Goal: Information Seeking & Learning: Learn about a topic

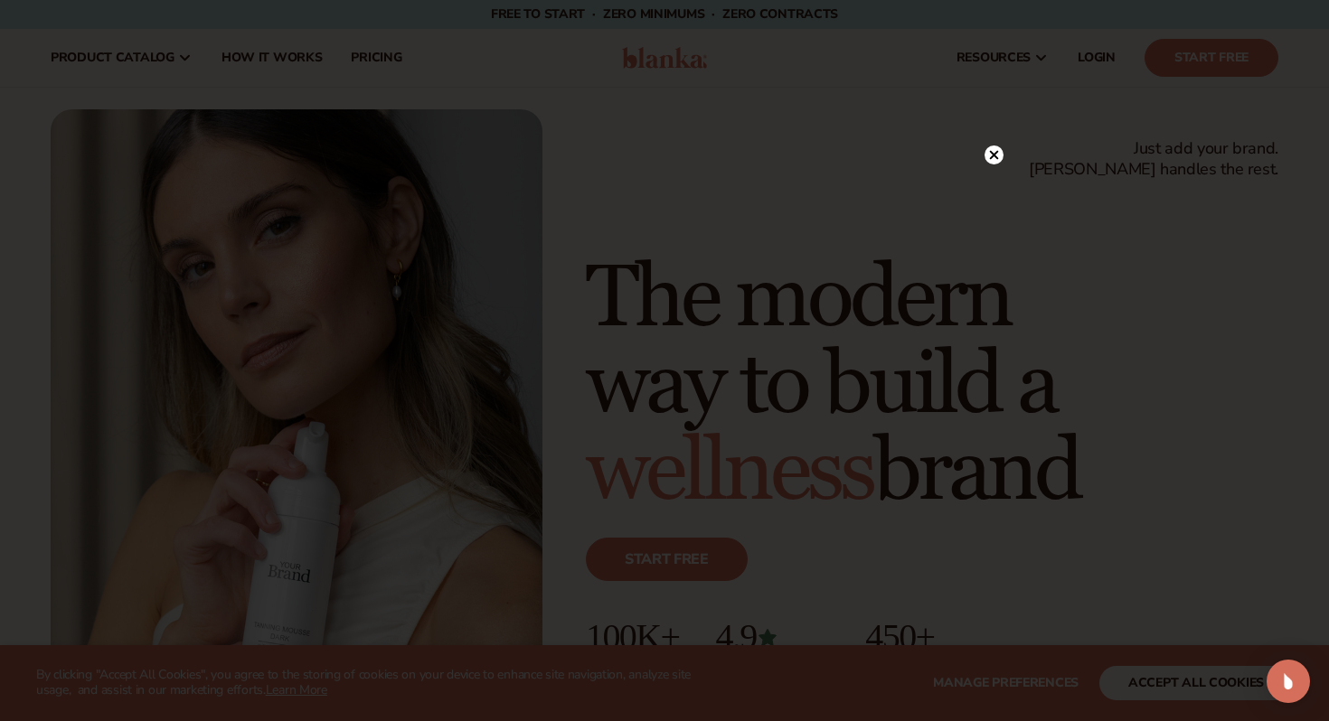
click at [998, 118] on div at bounding box center [664, 360] width 1329 height 721
click at [994, 156] on circle at bounding box center [994, 155] width 19 height 19
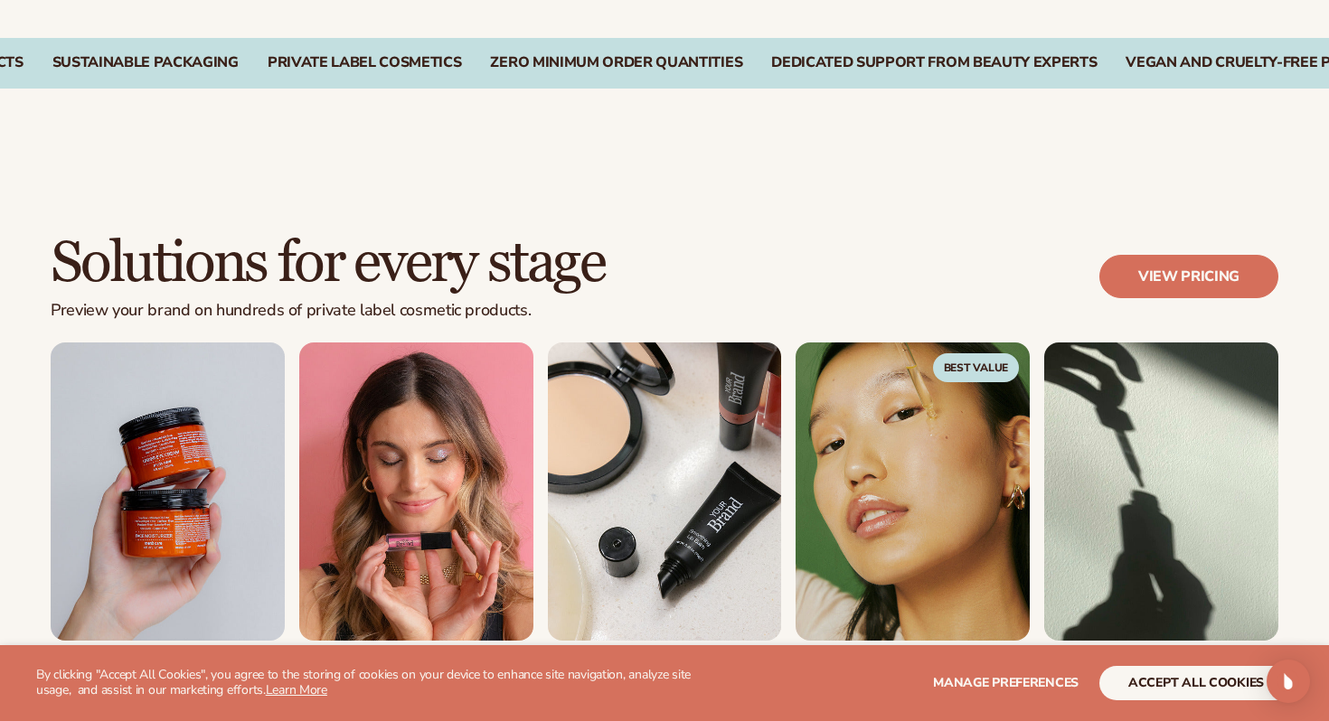
scroll to position [1628, 0]
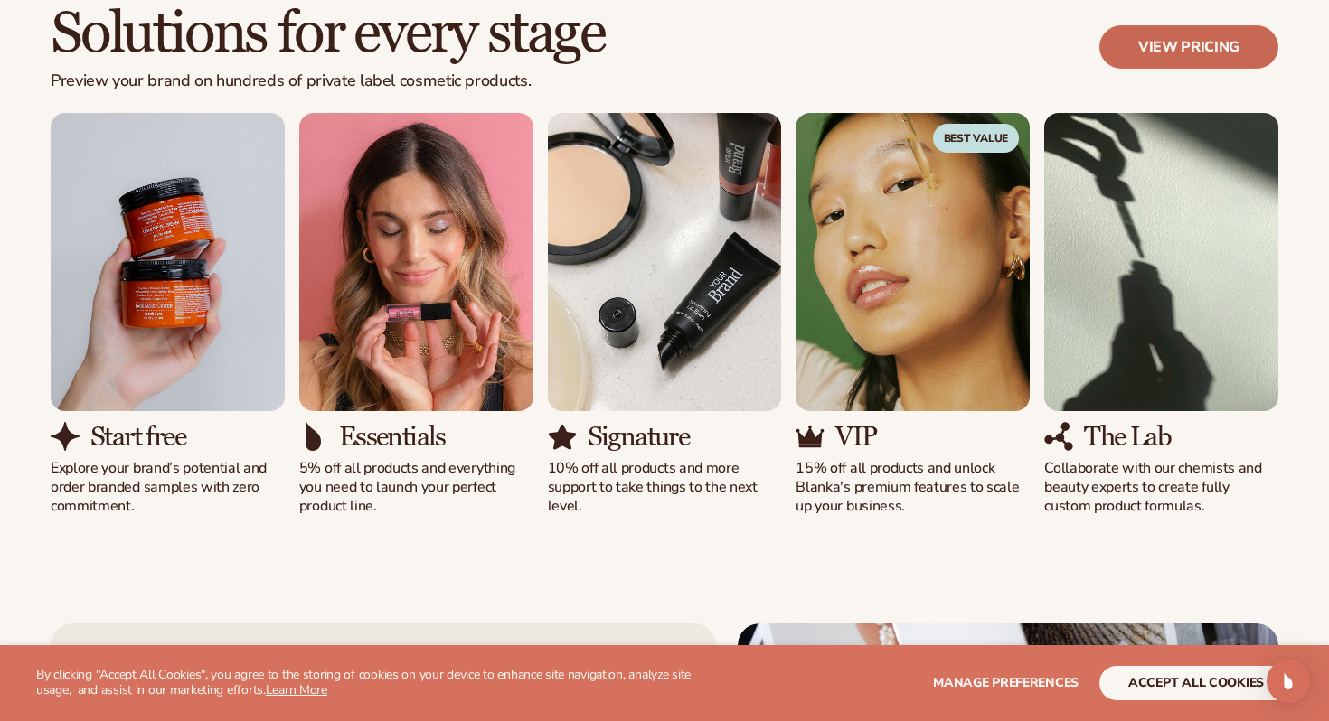
click at [1173, 46] on link "View pricing" at bounding box center [1188, 46] width 179 height 43
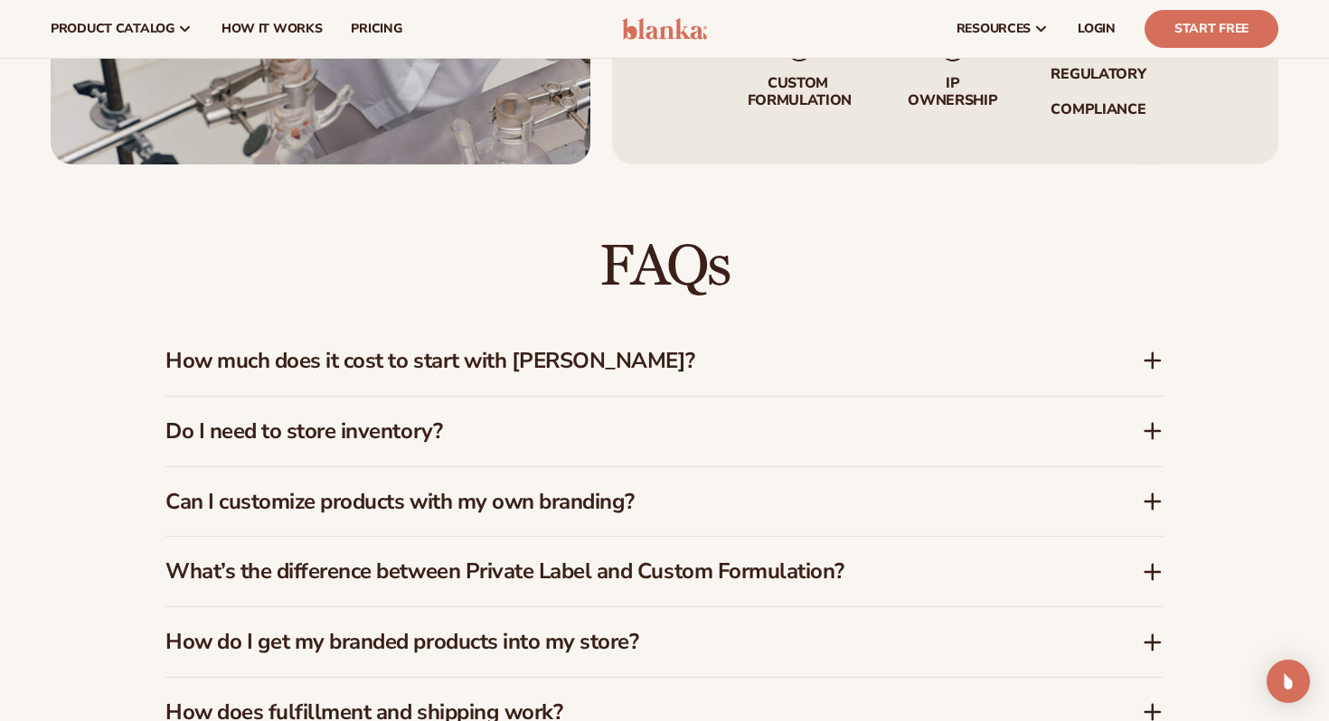
scroll to position [2333, 0]
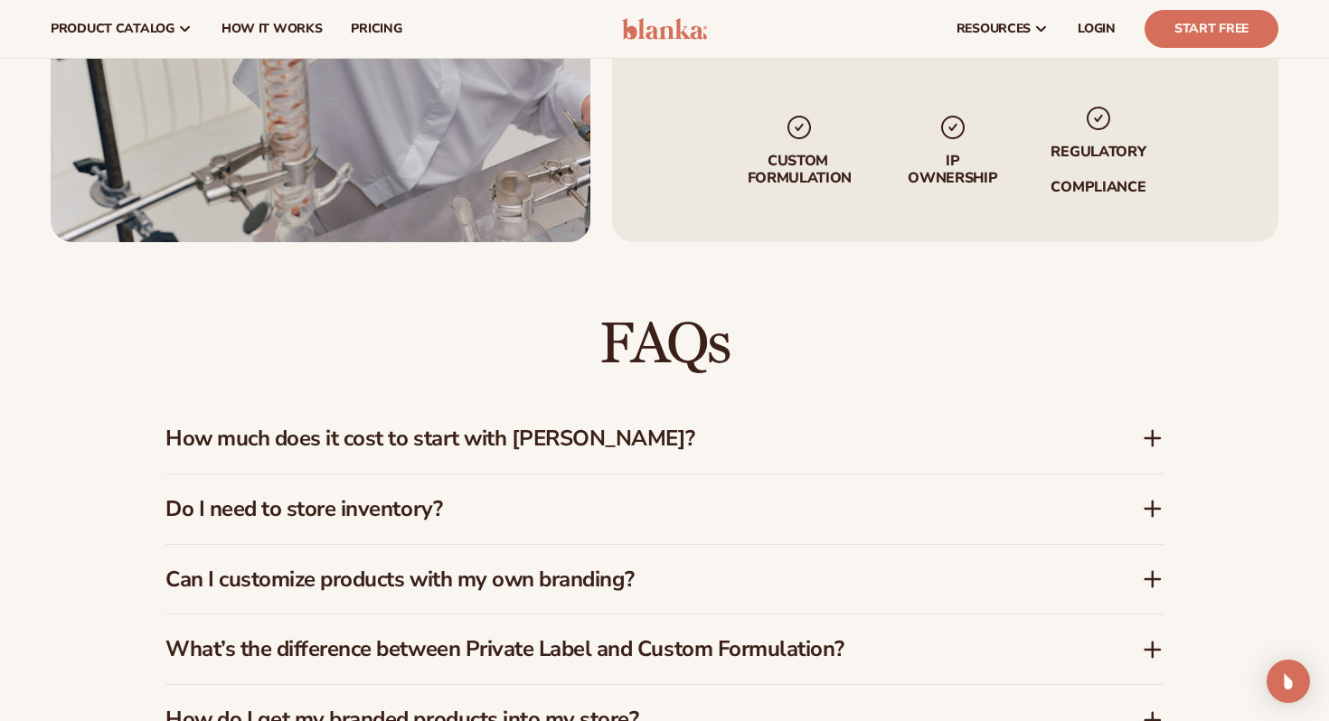
click at [1153, 442] on icon at bounding box center [1153, 438] width 0 height 14
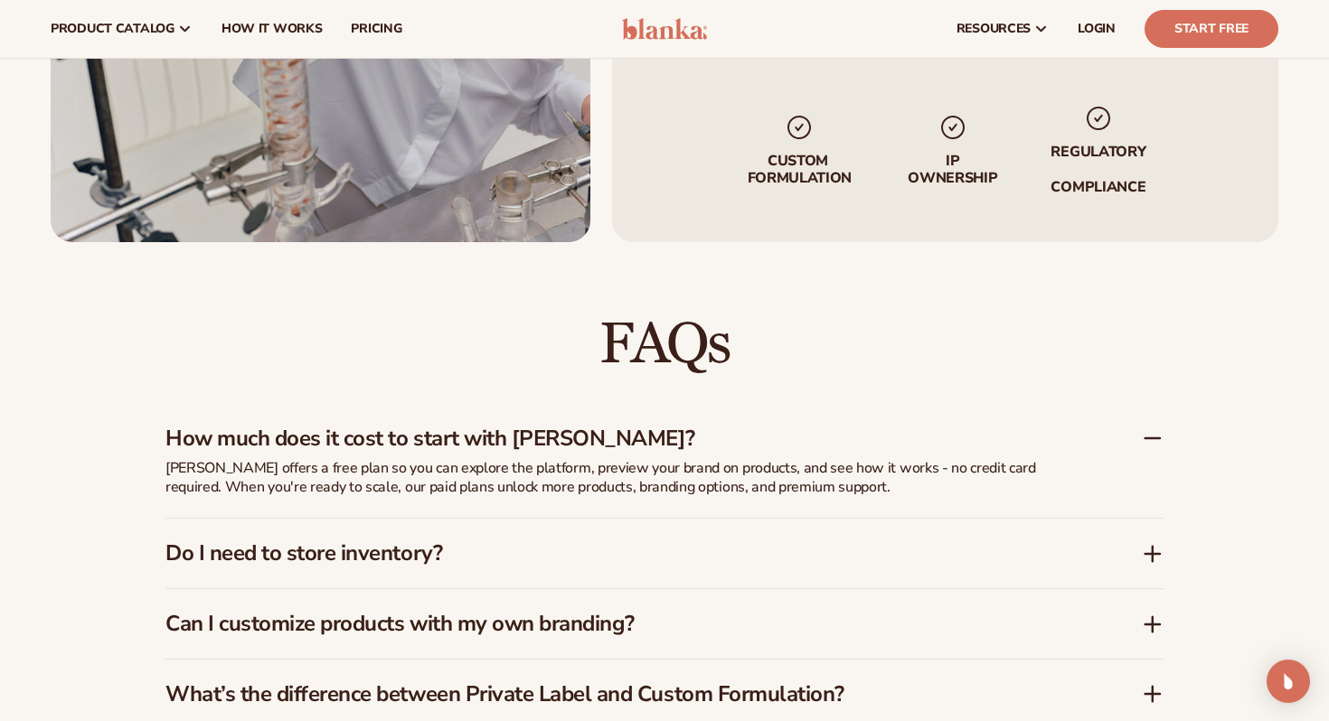
click at [1151, 549] on icon at bounding box center [1153, 554] width 22 height 22
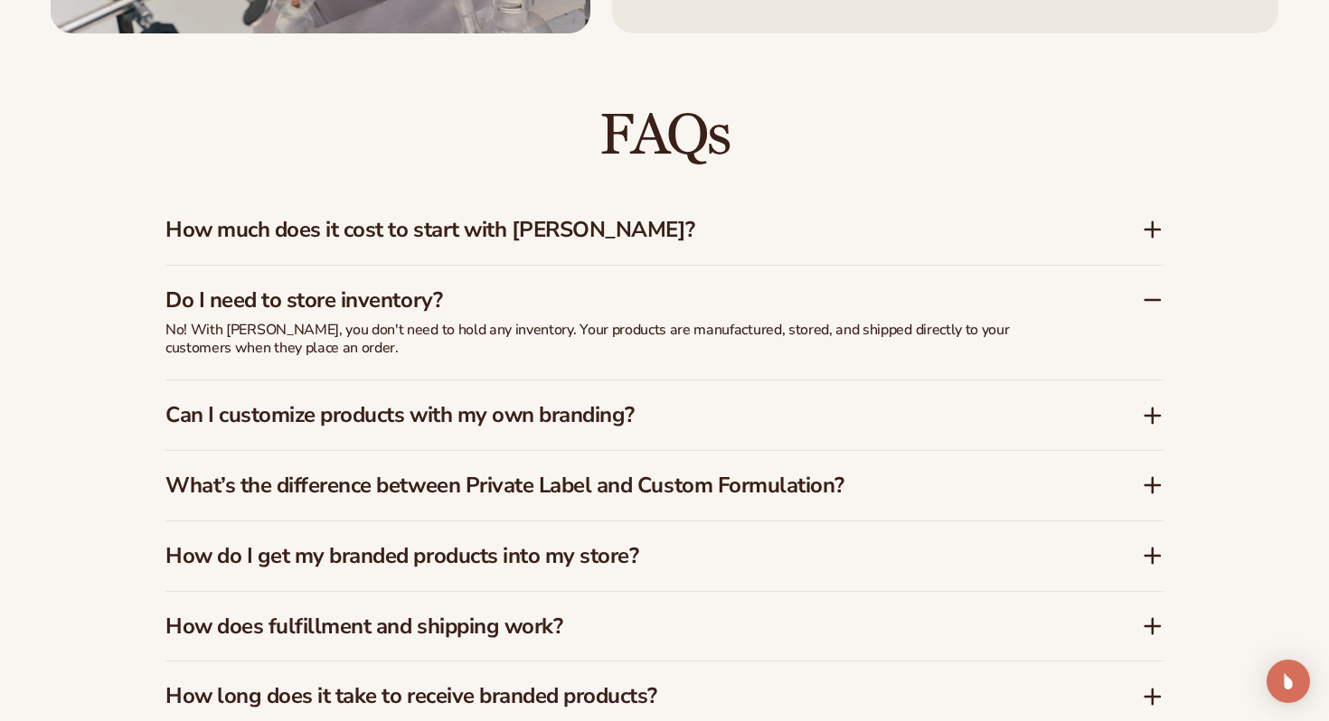
scroll to position [2543, 0]
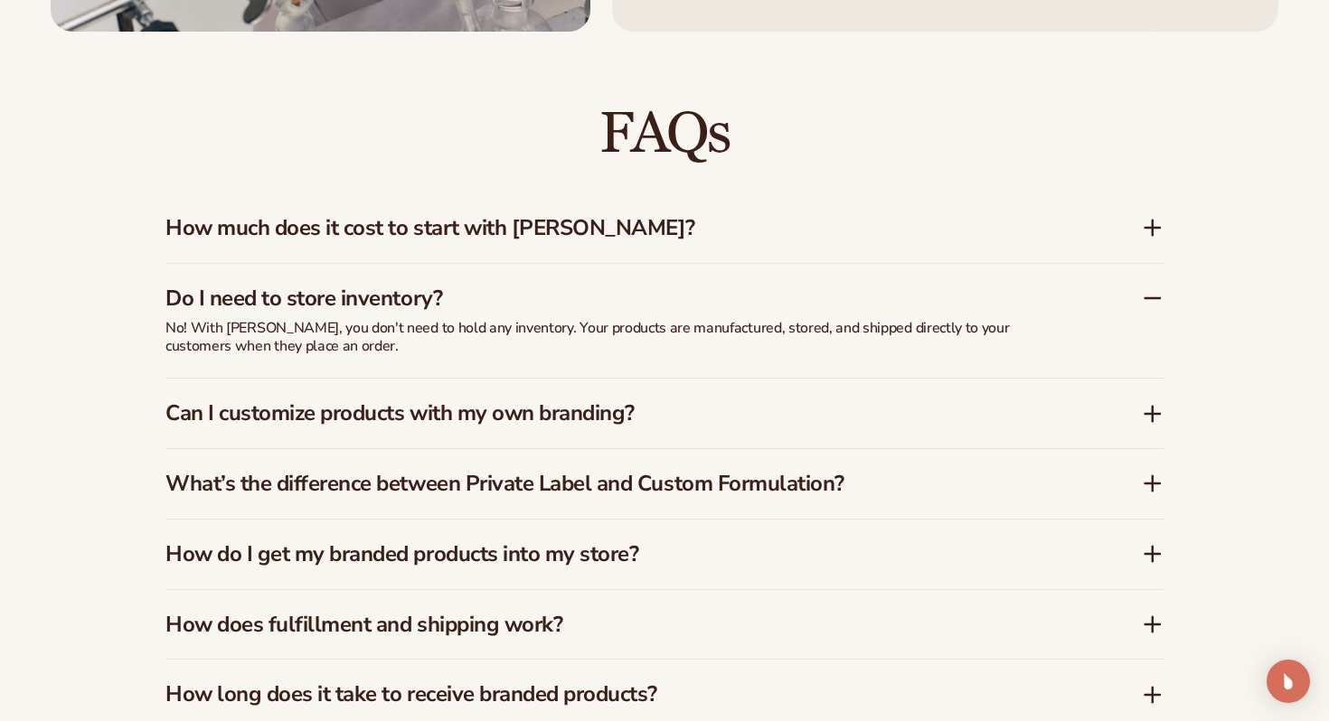
click at [1153, 416] on icon at bounding box center [1153, 413] width 0 height 14
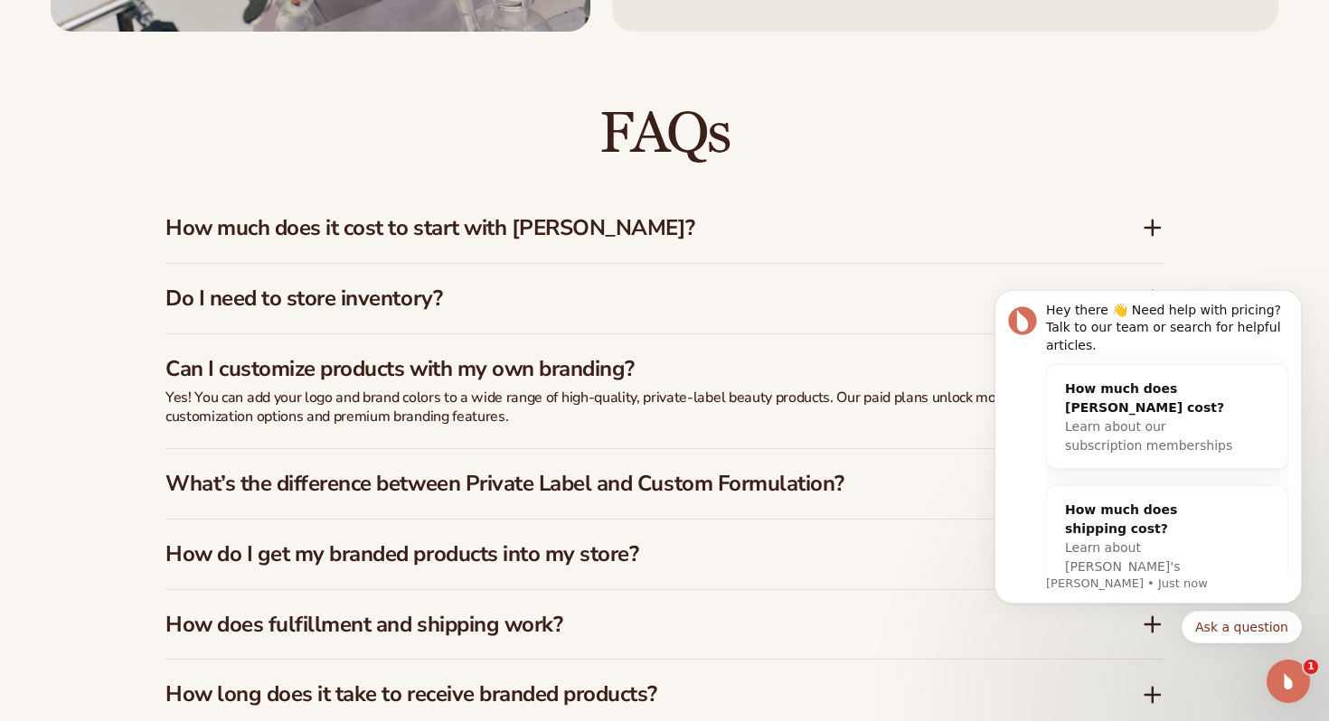
scroll to position [0, 0]
click at [1300, 291] on icon "Dismiss notification" at bounding box center [1297, 295] width 10 height 10
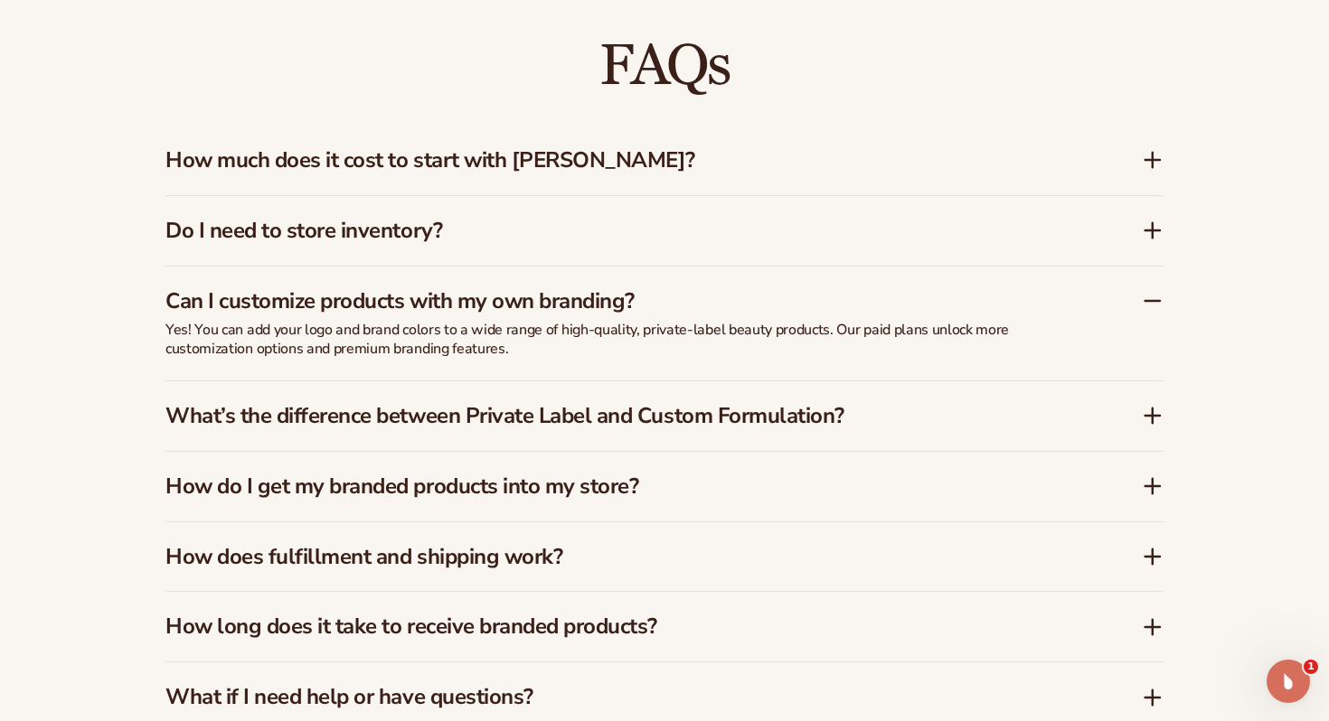
scroll to position [2618, 0]
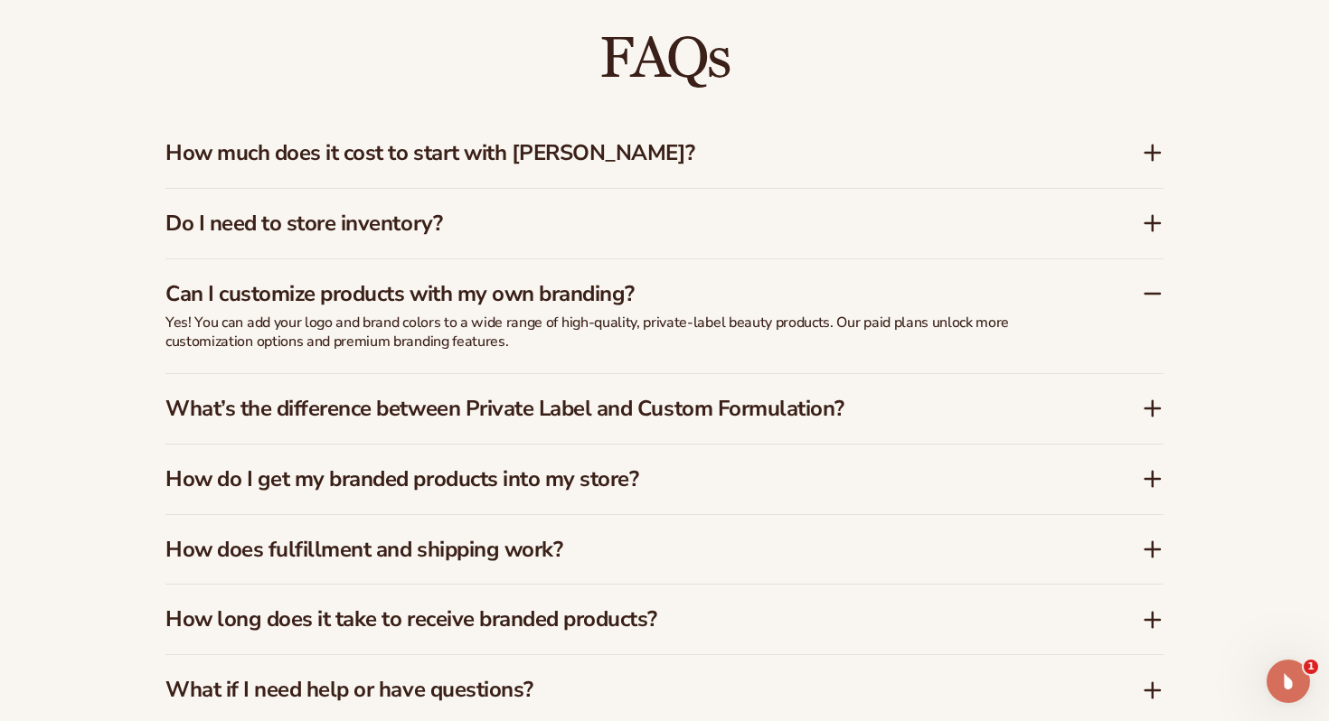
click at [1150, 476] on icon at bounding box center [1153, 479] width 22 height 22
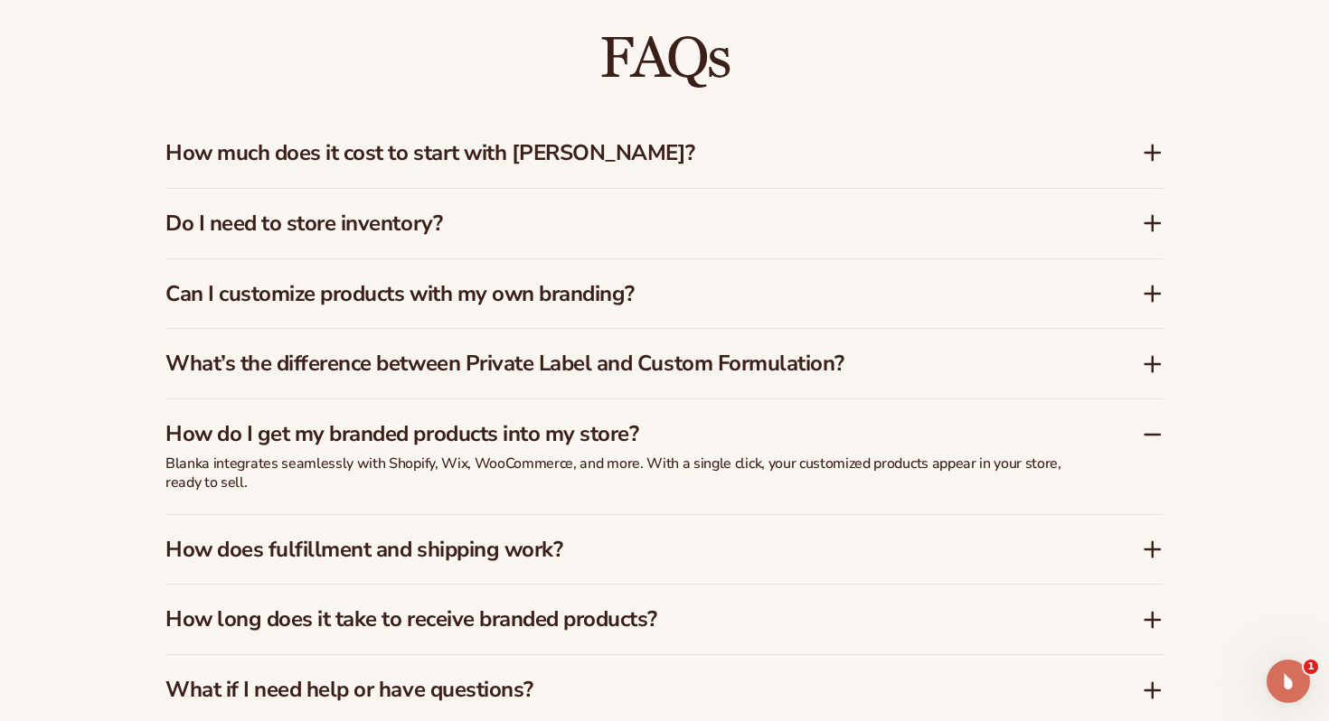
click at [1151, 552] on icon at bounding box center [1153, 550] width 22 height 22
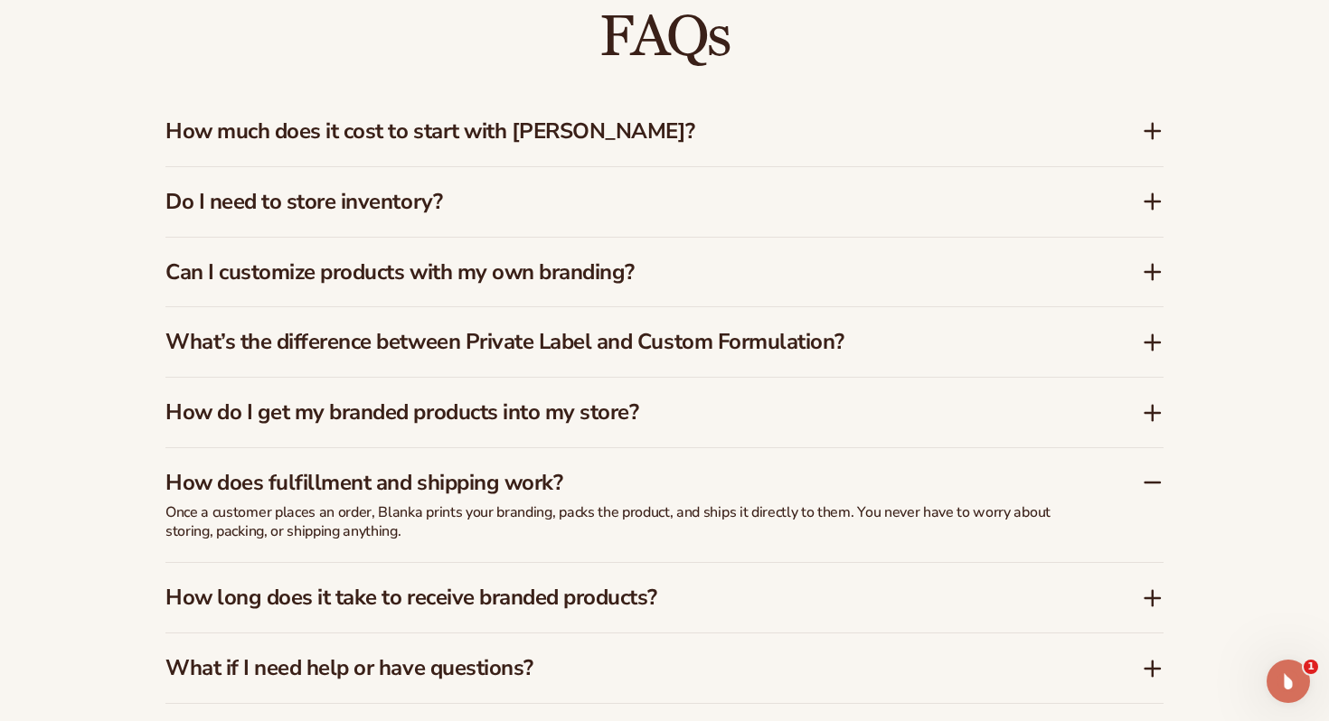
scroll to position [2653, 0]
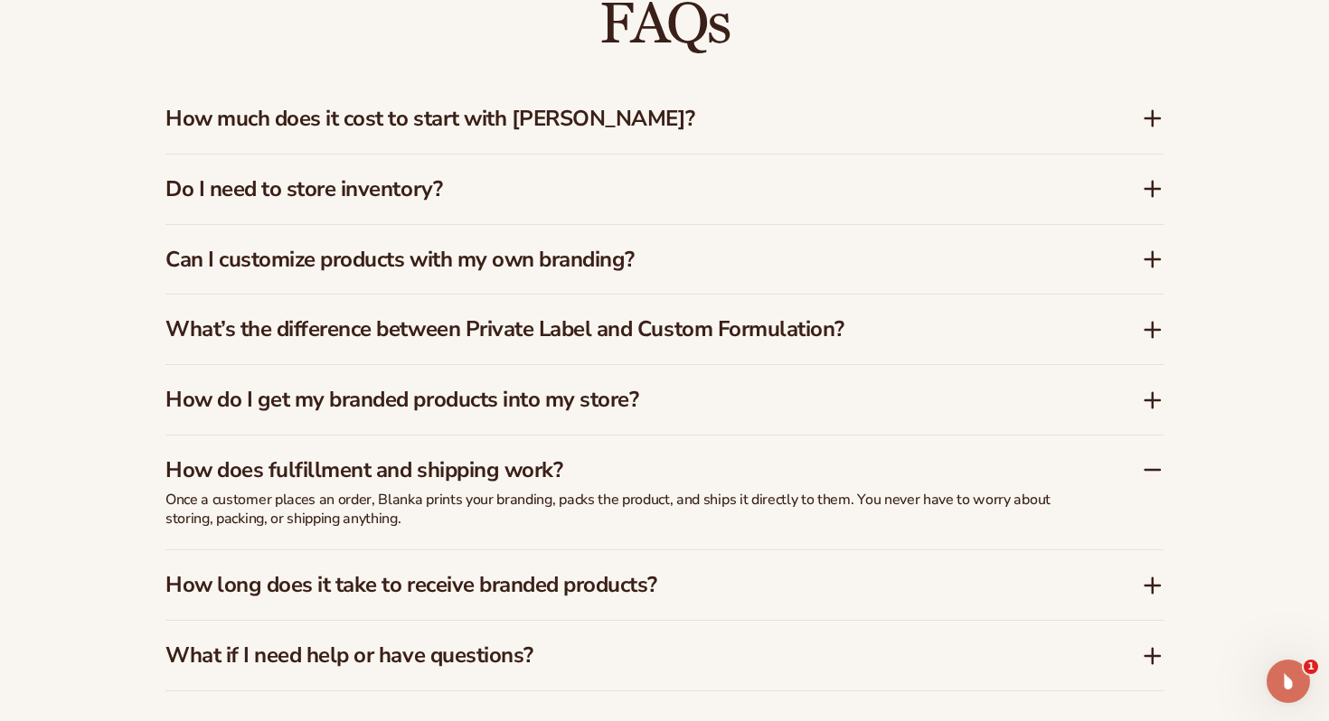
click at [1153, 586] on icon at bounding box center [1152, 586] width 14 height 0
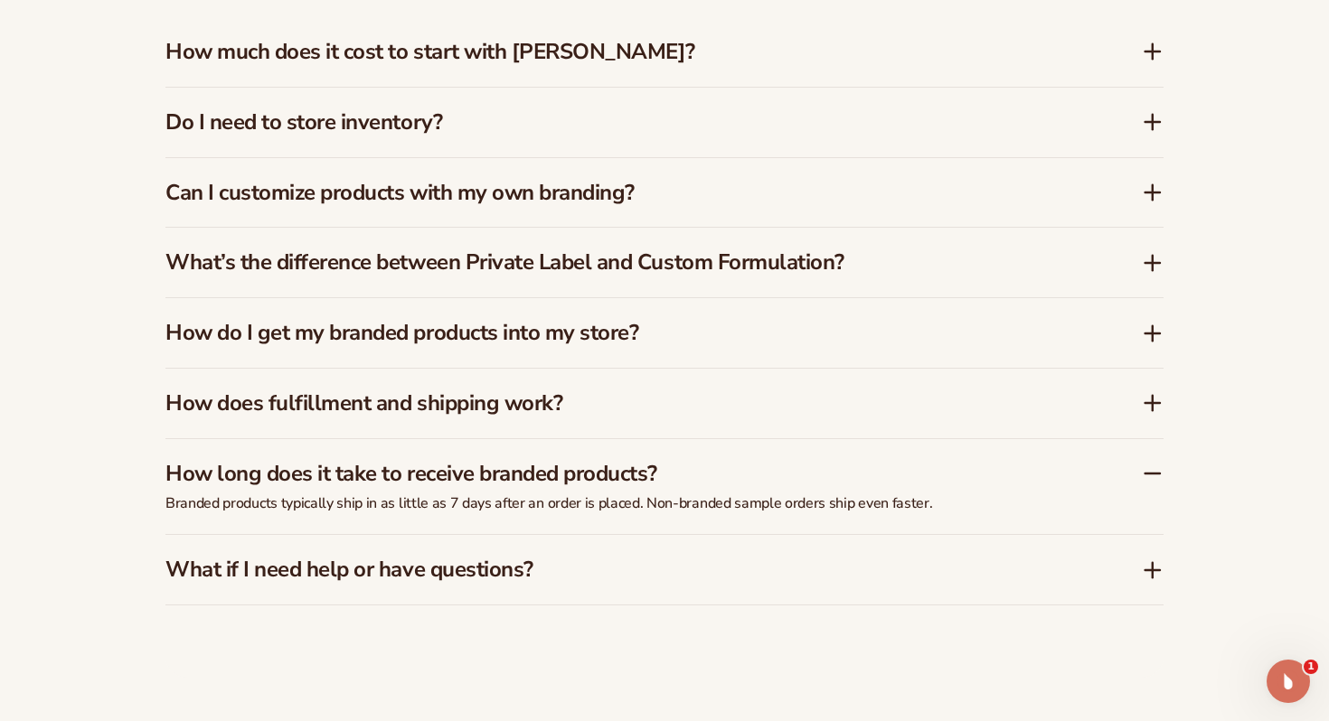
scroll to position [2727, 0]
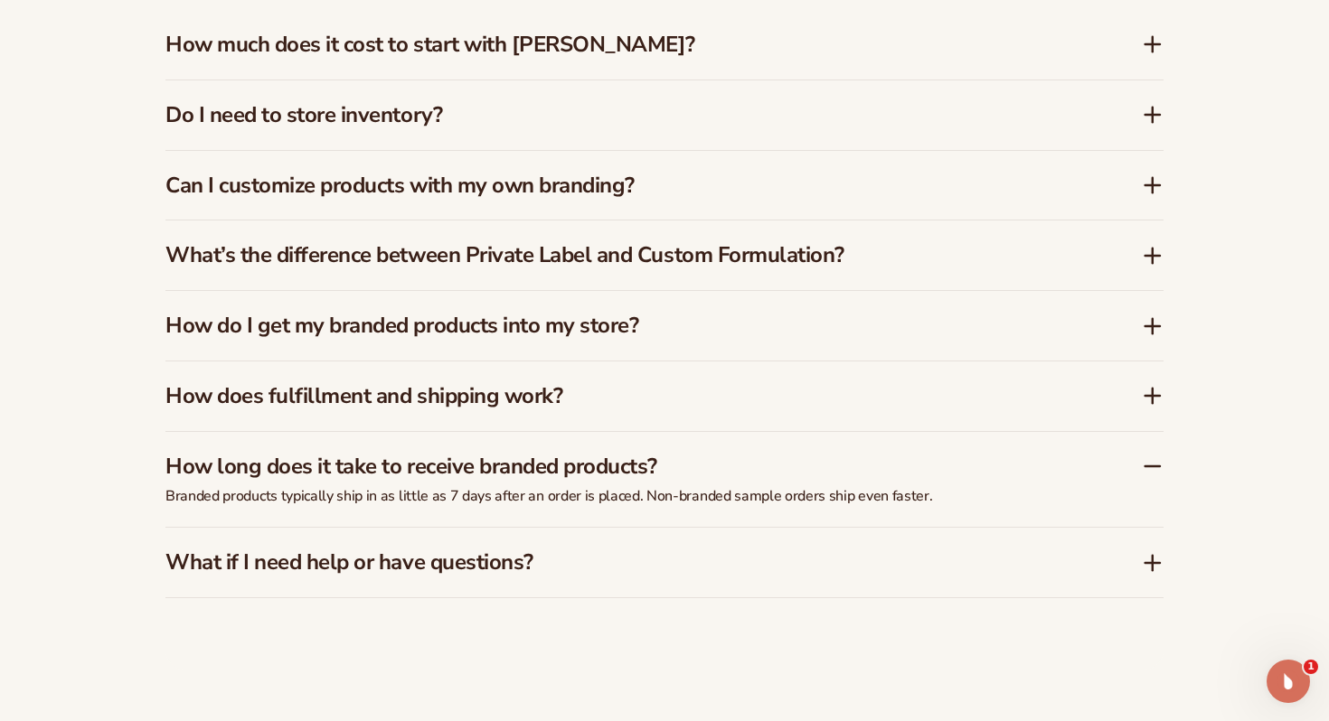
click at [1146, 560] on icon at bounding box center [1153, 563] width 22 height 22
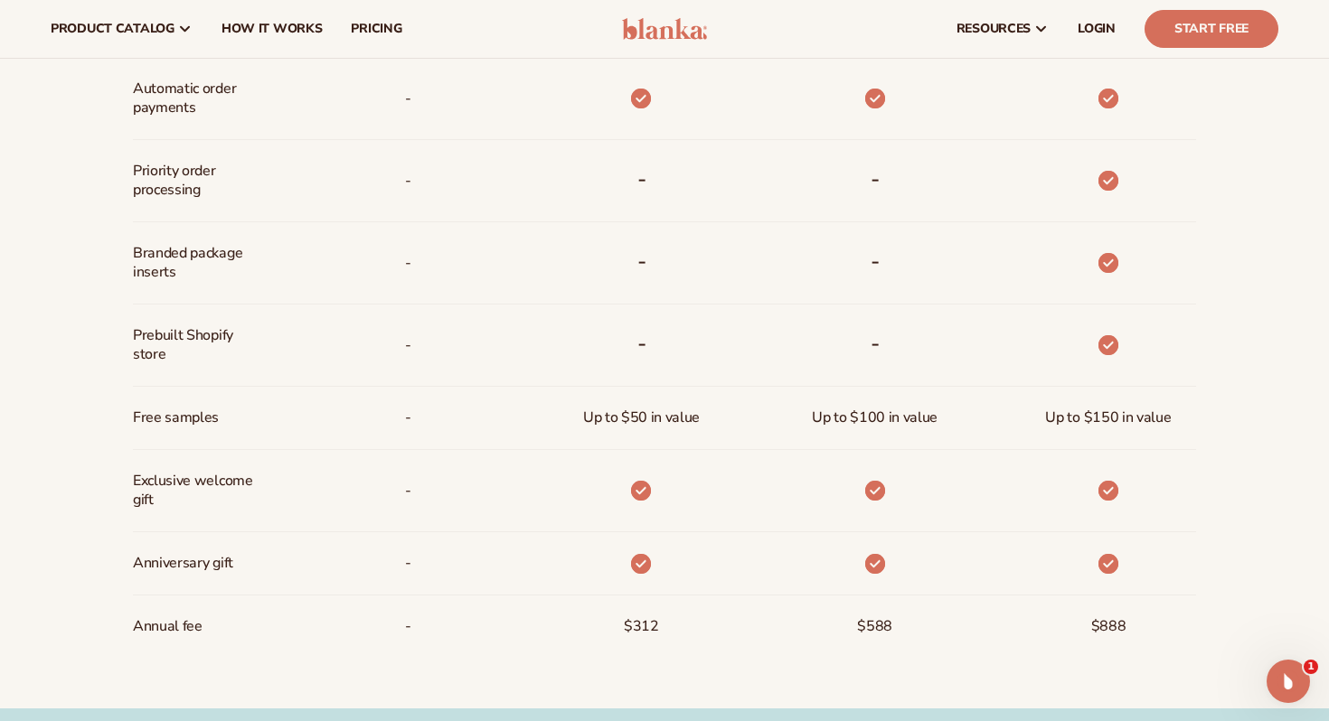
scroll to position [0, 0]
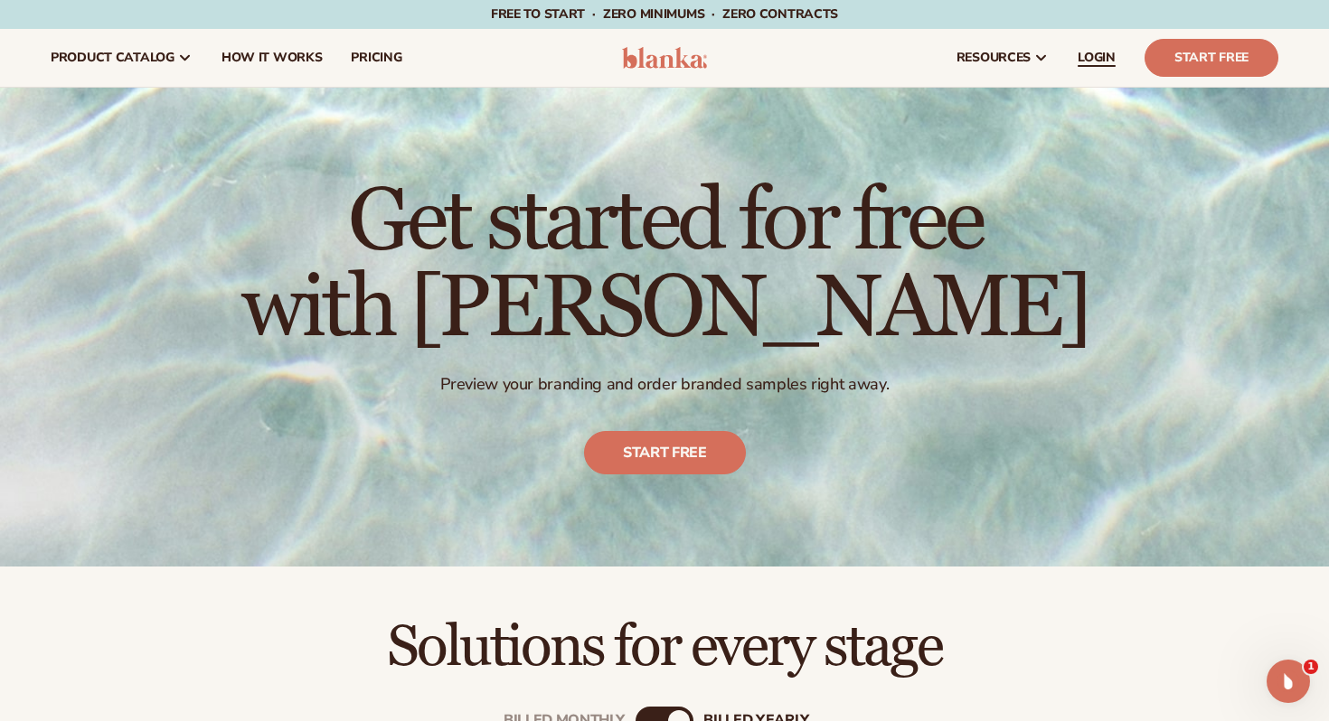
click at [1103, 57] on span "LOGIN" at bounding box center [1097, 58] width 38 height 14
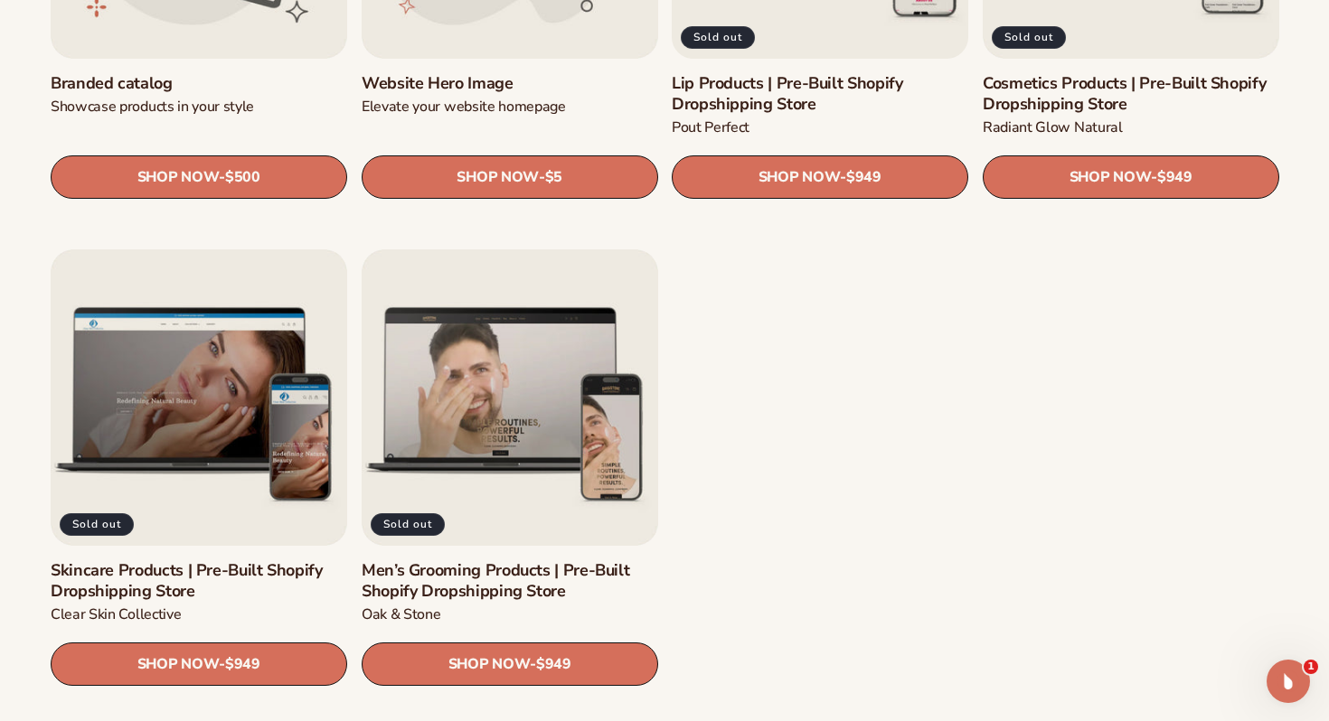
scroll to position [2343, 0]
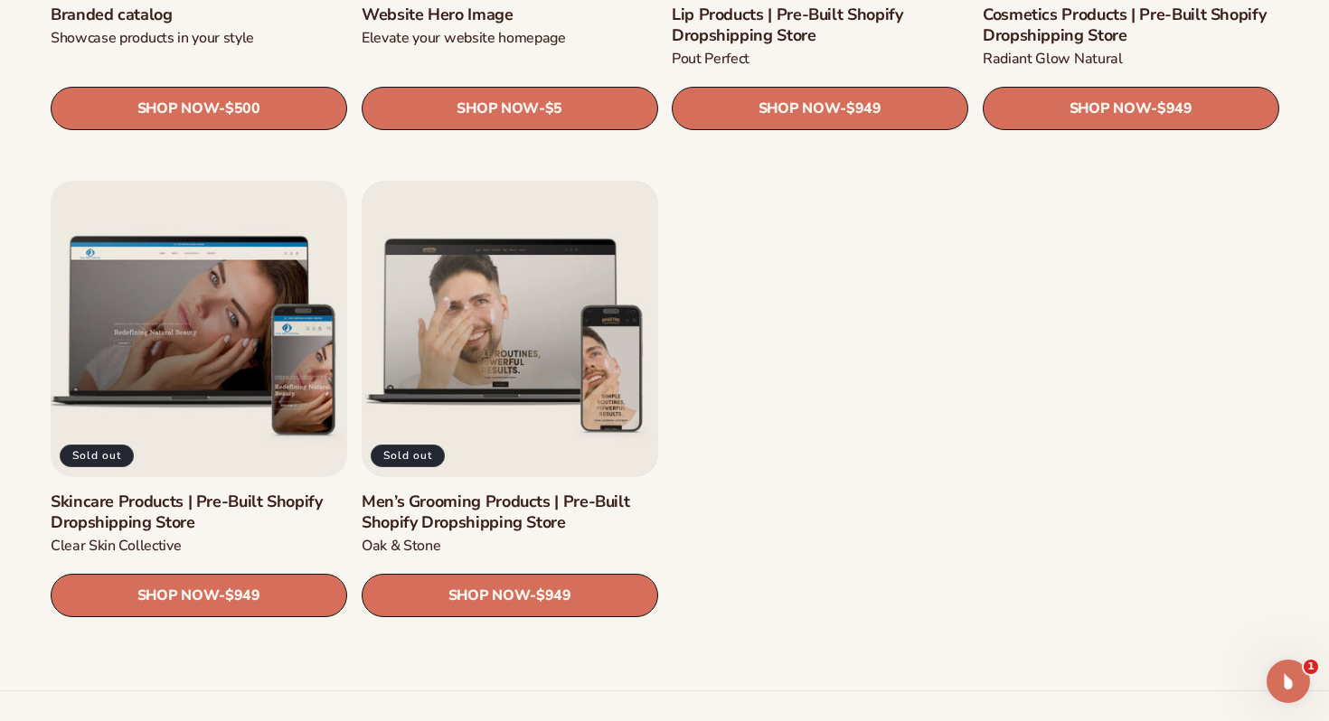
click at [157, 503] on link "Skincare Products | Pre-Built Shopify Dropshipping Store" at bounding box center [199, 513] width 297 height 42
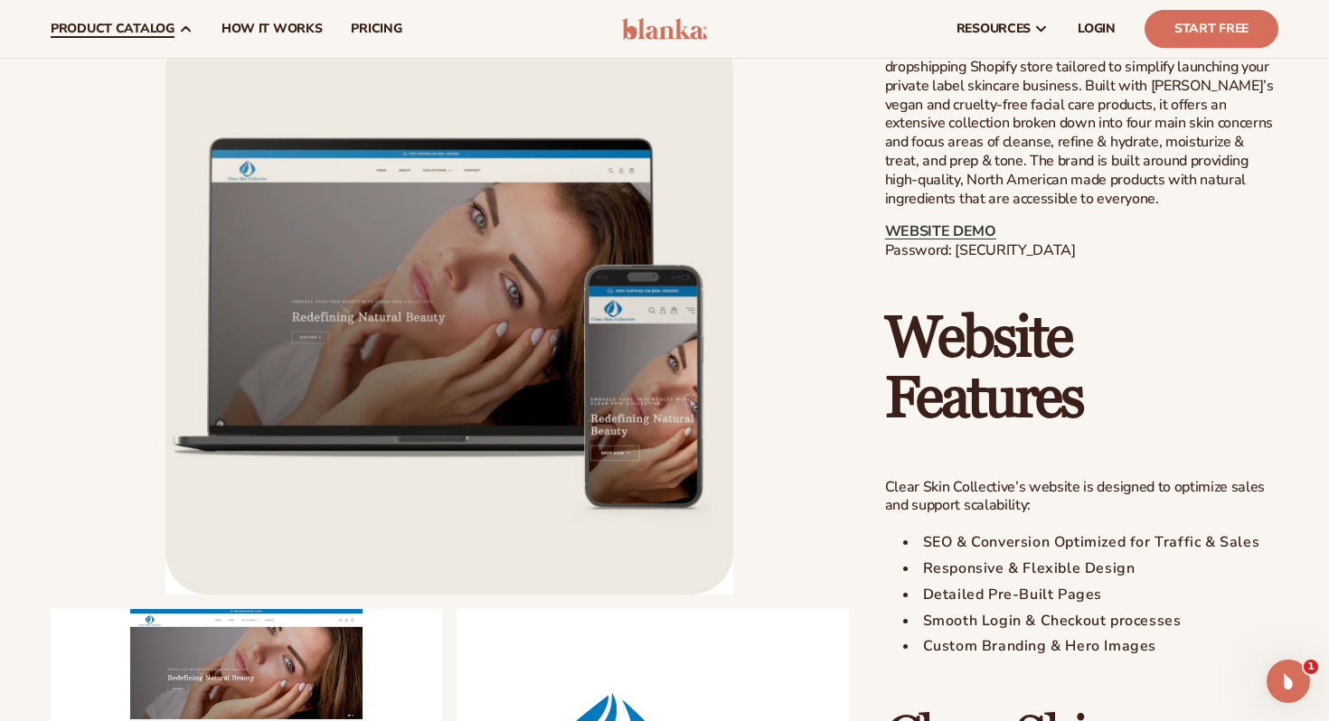
scroll to position [890, 0]
